Goal: Transaction & Acquisition: Purchase product/service

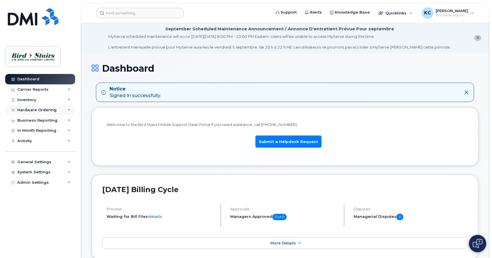
click at [36, 109] on div "Hardware Ordering" at bounding box center [36, 110] width 39 height 5
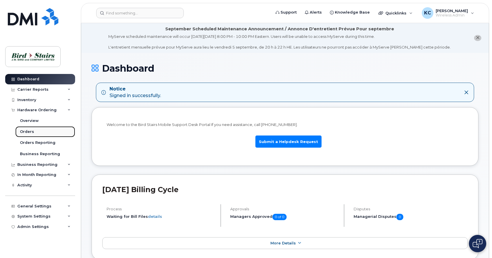
click at [27, 132] on div "Orders" at bounding box center [27, 131] width 14 height 5
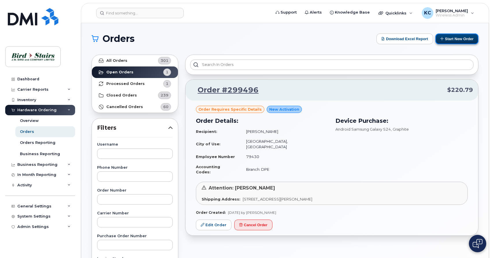
click at [459, 40] on button "Start New Order" at bounding box center [456, 38] width 43 height 11
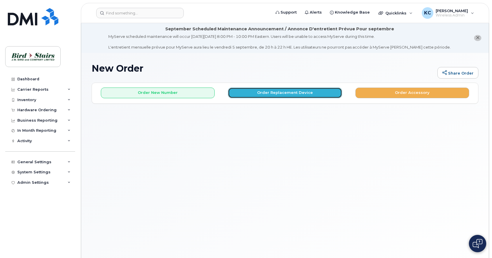
click at [276, 91] on button "Order Replacement Device" at bounding box center [285, 92] width 114 height 11
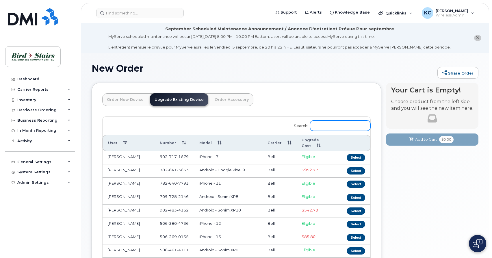
click at [314, 127] on input "Search:" at bounding box center [340, 125] width 60 height 10
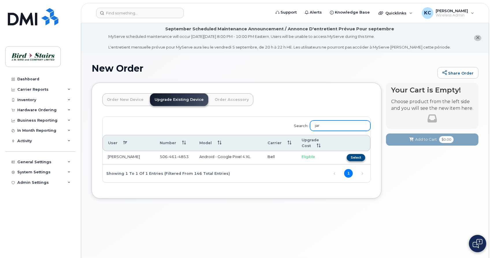
type input "jar"
click at [357, 157] on button "Select" at bounding box center [356, 157] width 18 height 7
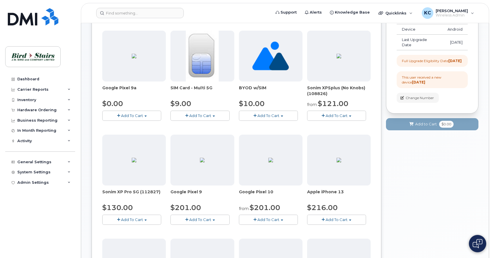
scroll to position [118, 0]
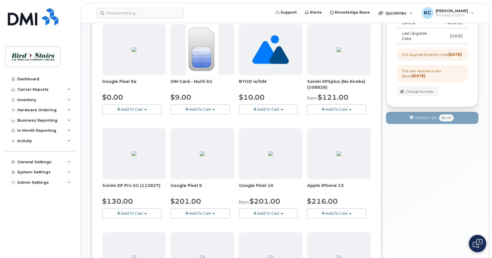
click at [265, 213] on span "Add To Cart" at bounding box center [268, 213] width 22 height 5
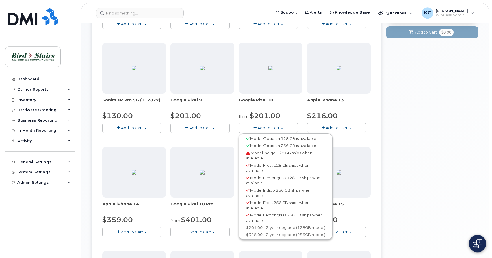
scroll to position [206, 0]
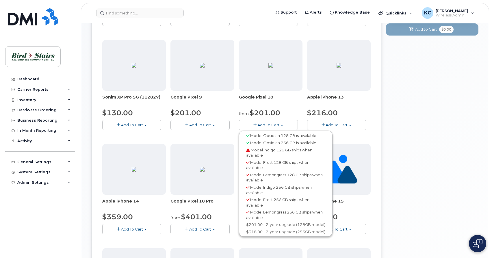
click at [264, 144] on span "Model Obsidian 256 GB is available" at bounding box center [283, 142] width 66 height 5
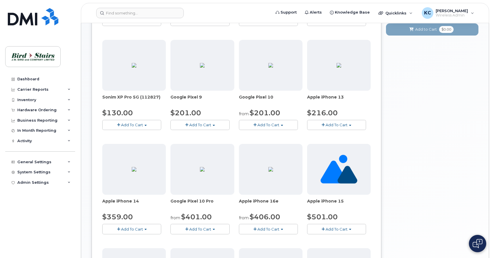
click at [276, 124] on span "Add To Cart" at bounding box center [268, 124] width 22 height 5
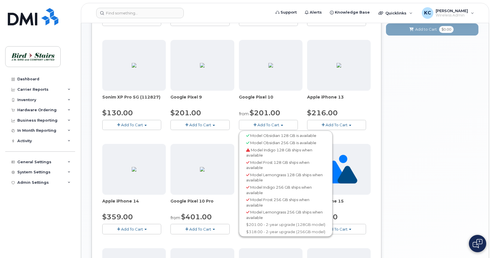
click at [259, 144] on span "Model Obsidian 256 GB is available" at bounding box center [283, 142] width 66 height 5
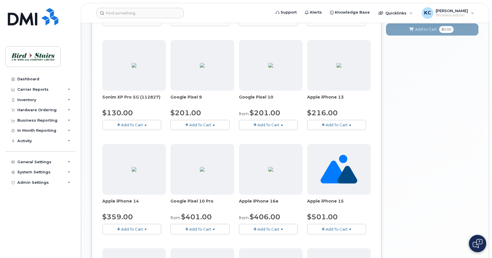
click at [266, 124] on span "Add To Cart" at bounding box center [268, 124] width 22 height 5
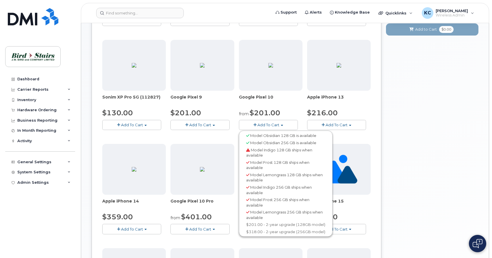
click at [266, 124] on span "Add To Cart" at bounding box center [268, 124] width 22 height 5
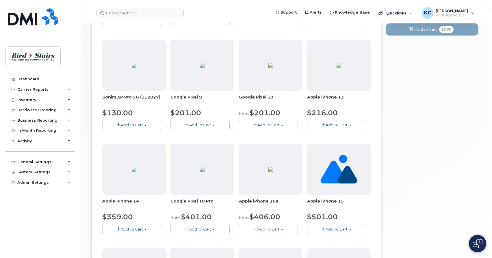
click at [254, 124] on span "button" at bounding box center [254, 125] width 3 height 4
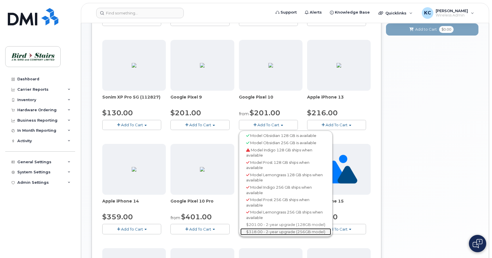
click at [259, 231] on link "$318.00 - 2-year upgrade (256GB model)" at bounding box center [285, 231] width 91 height 7
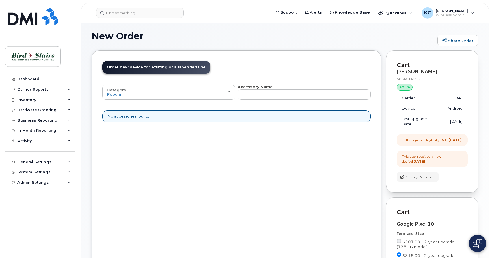
scroll to position [0, 0]
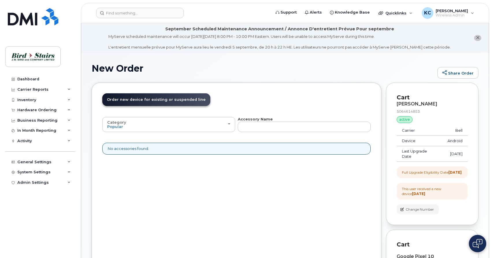
click at [478, 39] on icon "close notification" at bounding box center [478, 38] width 4 height 4
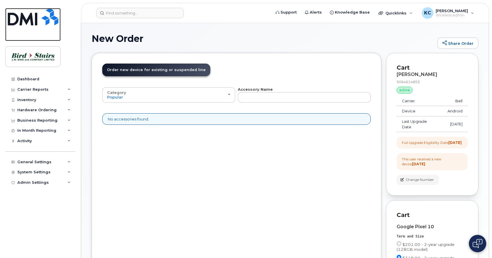
click at [35, 16] on img at bounding box center [33, 16] width 51 height 17
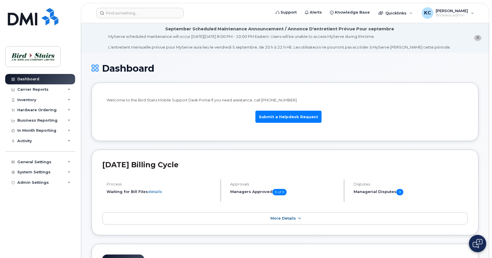
click at [481, 38] on button "close notification" at bounding box center [477, 38] width 7 height 6
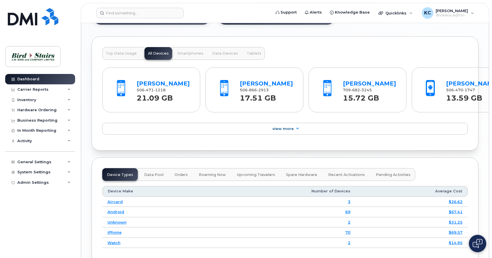
scroll to position [619, 0]
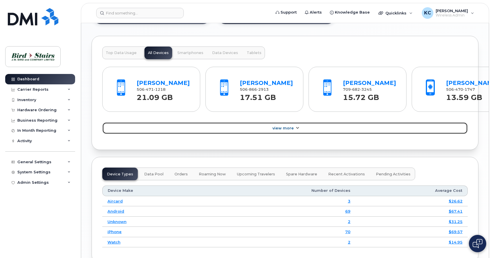
click at [272, 134] on link "View More" at bounding box center [284, 128] width 365 height 12
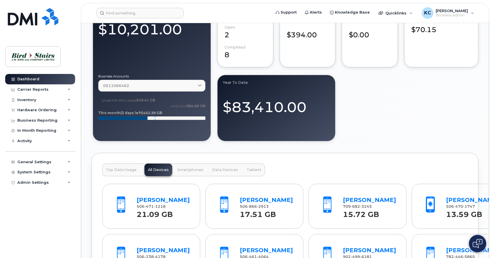
scroll to position [472, 0]
